Goal: Information Seeking & Learning: Learn about a topic

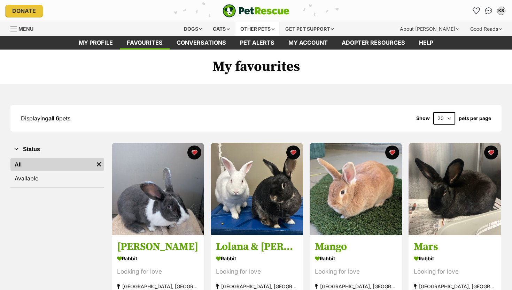
click at [256, 26] on div "Other pets" at bounding box center [258, 29] width 44 height 14
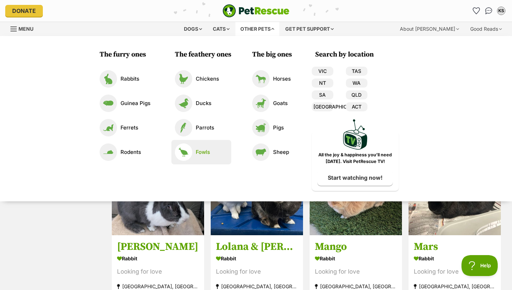
click at [186, 144] on img at bounding box center [183, 151] width 17 height 17
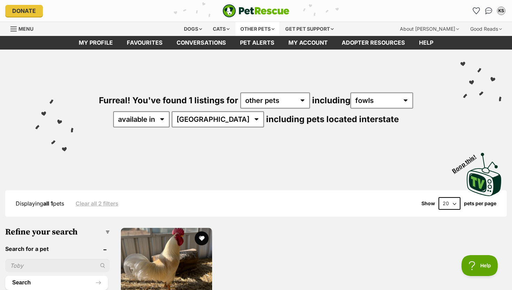
click at [259, 24] on div "Other pets" at bounding box center [258, 29] width 44 height 14
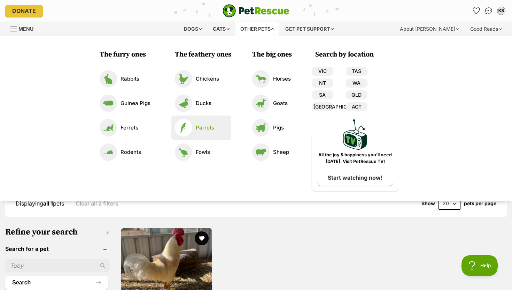
click at [202, 129] on p "Parrots" at bounding box center [205, 128] width 18 height 8
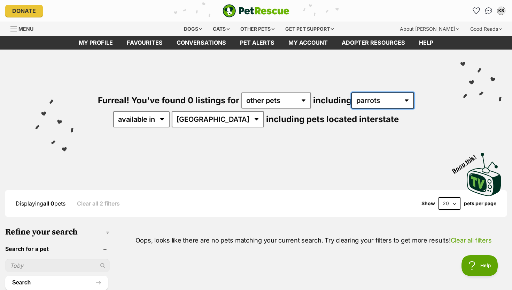
click at [375, 94] on select "all other pets Birds Chickens Cows Ducks Ferrets Fowls Goats Guinea Pigs Horses…" at bounding box center [383, 100] width 63 height 16
click at [250, 29] on div "Other pets" at bounding box center [258, 29] width 44 height 14
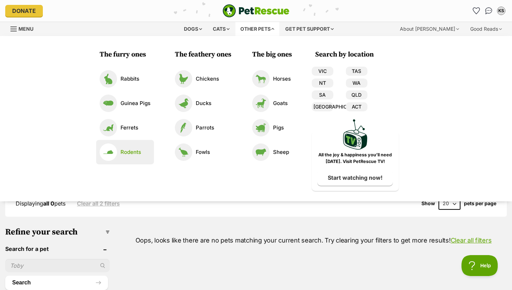
click at [130, 157] on link "Rodents" at bounding box center [125, 151] width 51 height 17
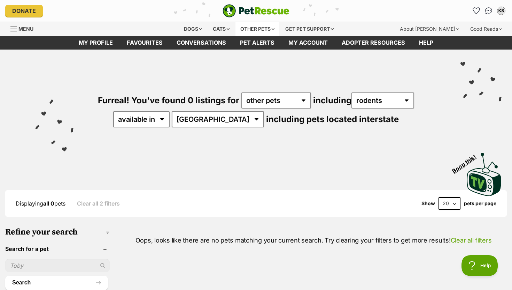
click at [254, 29] on div "Other pets" at bounding box center [258, 29] width 44 height 14
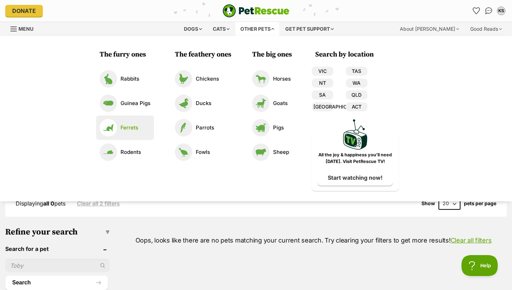
click at [133, 130] on p "Ferrets" at bounding box center [130, 128] width 18 height 8
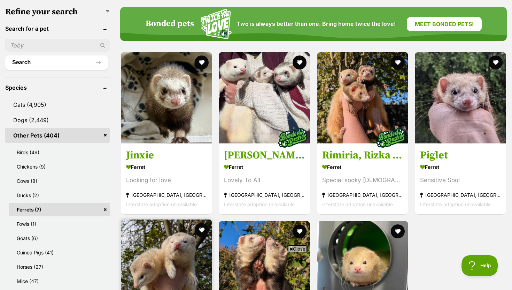
scroll to position [219, 0]
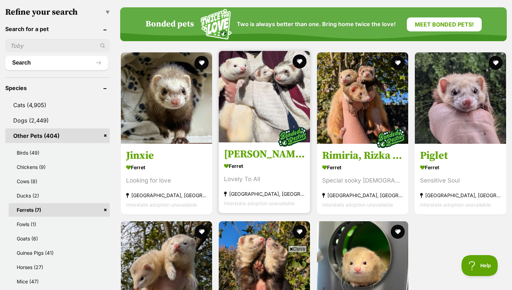
click at [262, 109] on img at bounding box center [264, 96] width 91 height 91
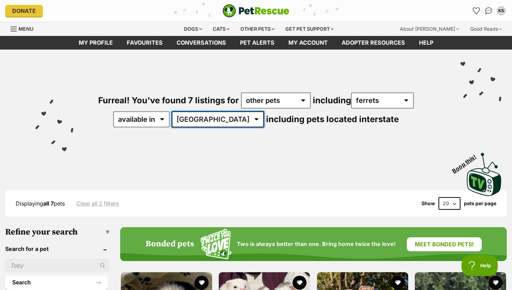
click at [216, 117] on select "Australia ACT [GEOGRAPHIC_DATA]" at bounding box center [218, 119] width 92 height 16
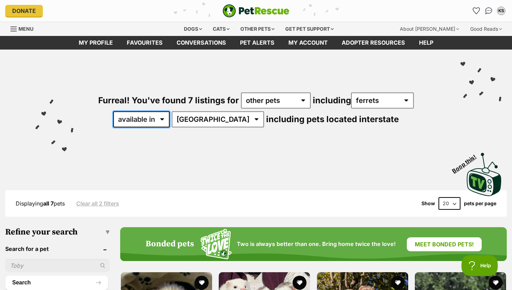
click at [170, 113] on select "available in located in" at bounding box center [141, 119] width 56 height 16
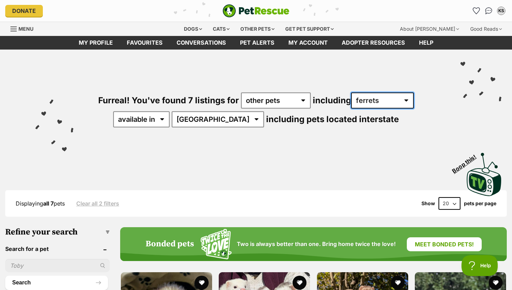
click at [359, 99] on select "all other pets Birds Chickens Cows Ducks Ferrets Fowls Goats Guinea Pigs Horses…" at bounding box center [382, 100] width 63 height 16
click at [251, 32] on div "Other pets" at bounding box center [258, 29] width 44 height 14
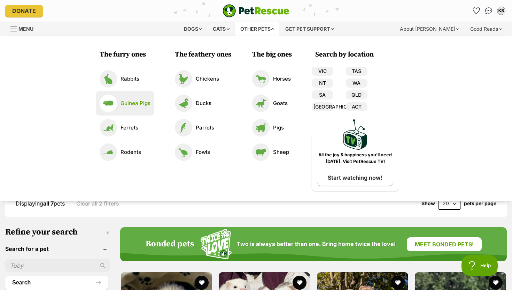
click at [135, 108] on link "Guinea Pigs" at bounding box center [125, 102] width 51 height 17
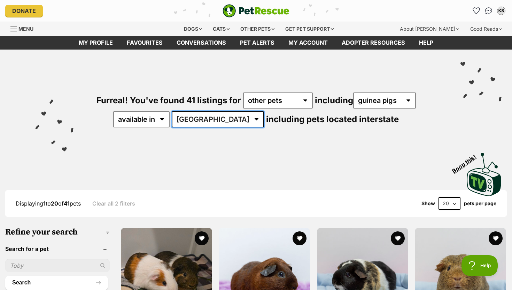
click at [214, 124] on select "Australia ACT NSW QLD TAS VIC WA" at bounding box center [218, 119] width 92 height 16
select select "WA"
click at [194, 111] on select "Australia ACT NSW QLD TAS VIC WA" at bounding box center [218, 119] width 92 height 16
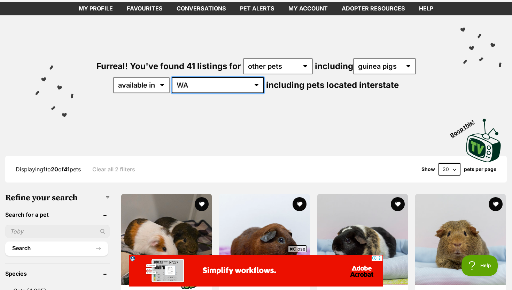
scroll to position [86, 0]
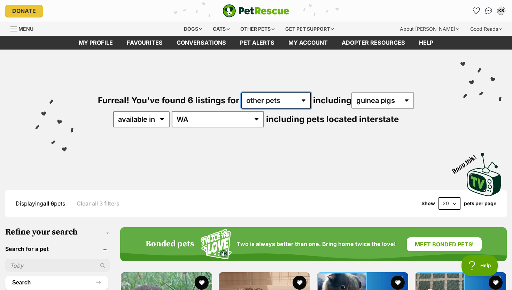
click at [271, 104] on select "any type of pet cats dogs other pets" at bounding box center [276, 100] width 70 height 16
click at [268, 26] on div "Other pets" at bounding box center [258, 29] width 44 height 14
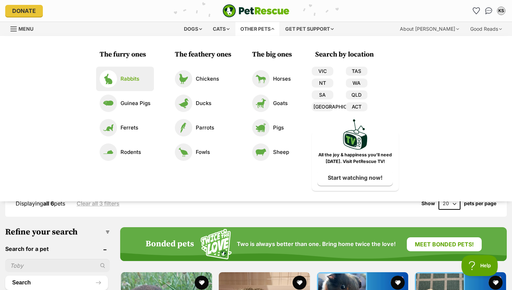
click at [133, 81] on p "Rabbits" at bounding box center [130, 79] width 19 height 8
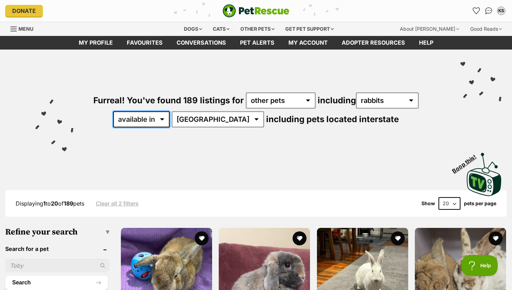
click at [170, 120] on select "available in located in" at bounding box center [141, 119] width 56 height 16
click at [166, 119] on select "available in located in" at bounding box center [141, 119] width 56 height 16
select select "disabled"
click at [134, 111] on select "available in located in" at bounding box center [141, 119] width 56 height 16
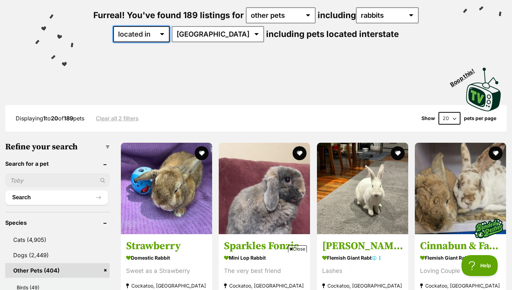
scroll to position [89, 0]
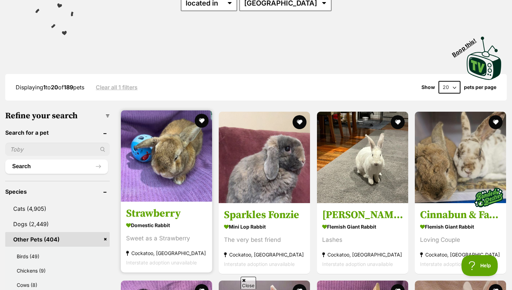
scroll to position [64, 0]
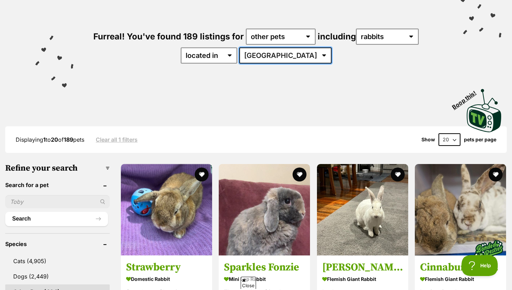
click at [272, 60] on select "Australia ACT NSW SA TAS VIC WA" at bounding box center [285, 55] width 92 height 16
select select "WA"
click at [261, 47] on select "Australia ACT NSW SA TAS VIC WA" at bounding box center [285, 55] width 92 height 16
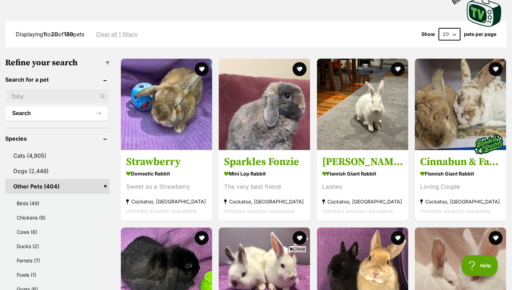
scroll to position [213, 0]
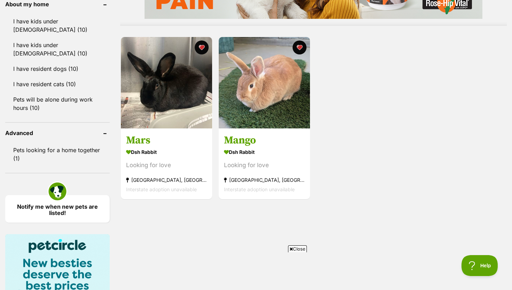
scroll to position [695, 0]
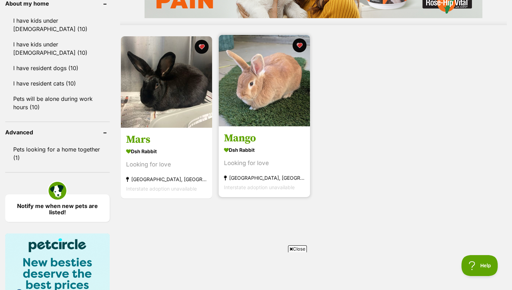
click at [261, 92] on img at bounding box center [264, 80] width 91 height 91
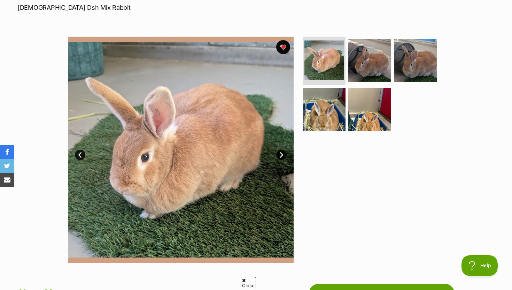
scroll to position [118, 0]
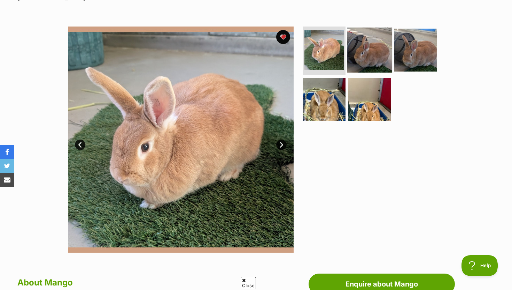
click at [360, 47] on img at bounding box center [369, 49] width 45 height 45
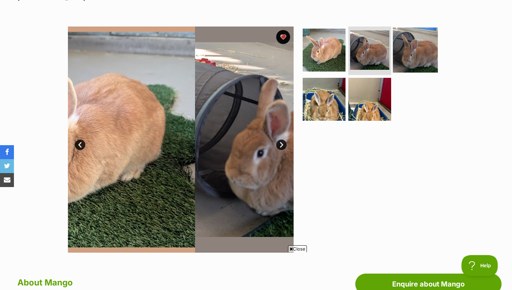
scroll to position [0, 0]
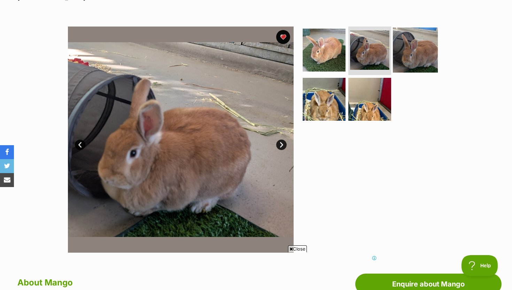
click at [432, 46] on img at bounding box center [415, 49] width 45 height 45
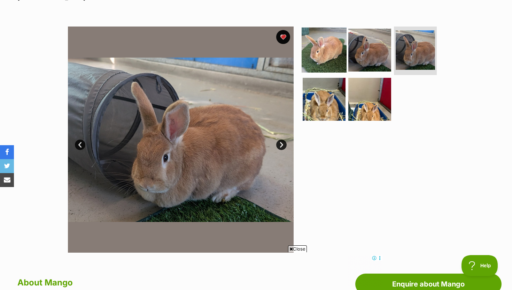
click at [327, 50] on img at bounding box center [324, 49] width 45 height 45
